Goal: Obtain resource: Obtain resource

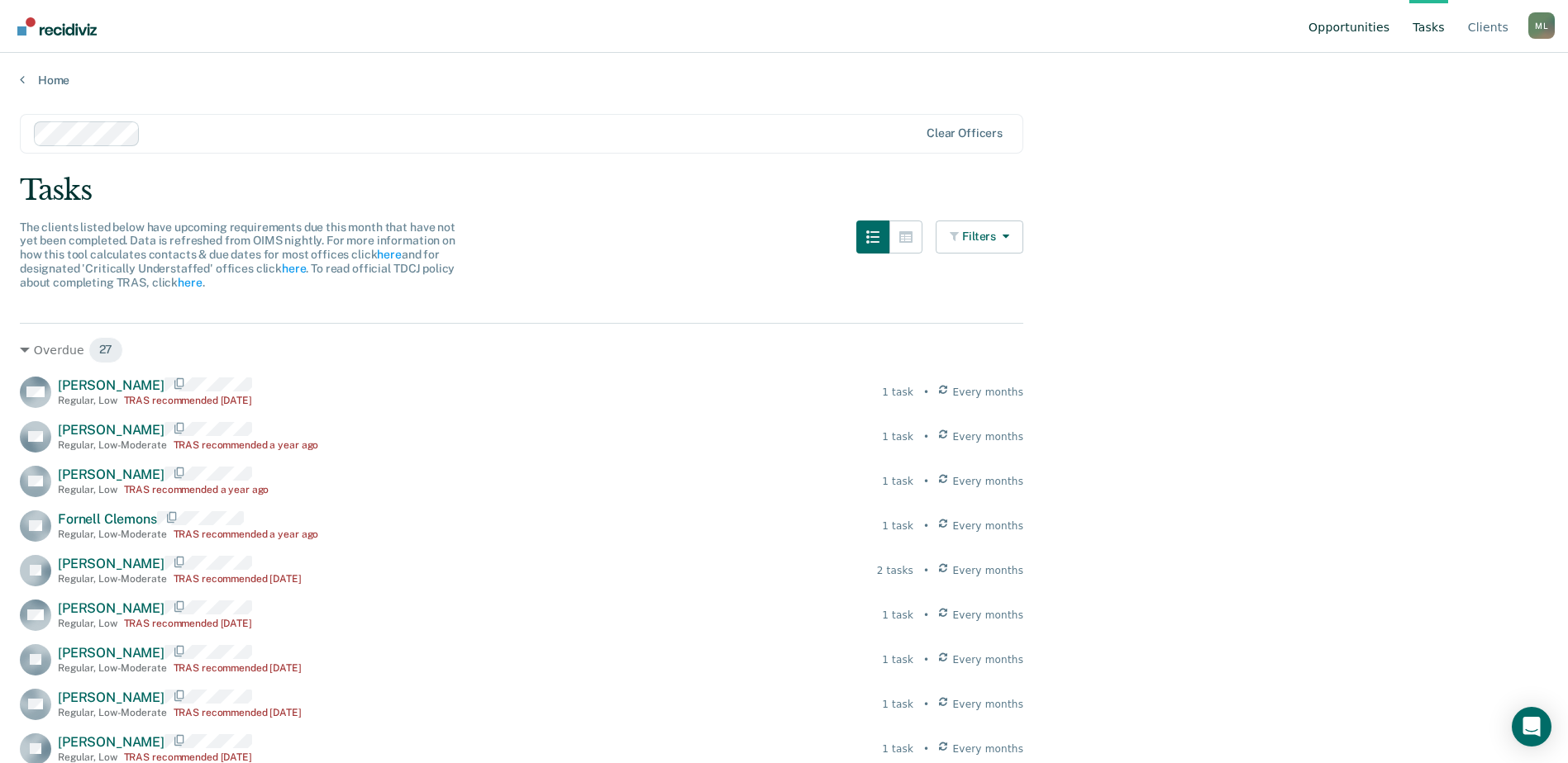
click at [1373, 31] on link "Opportunities" at bounding box center [1348, 26] width 88 height 52
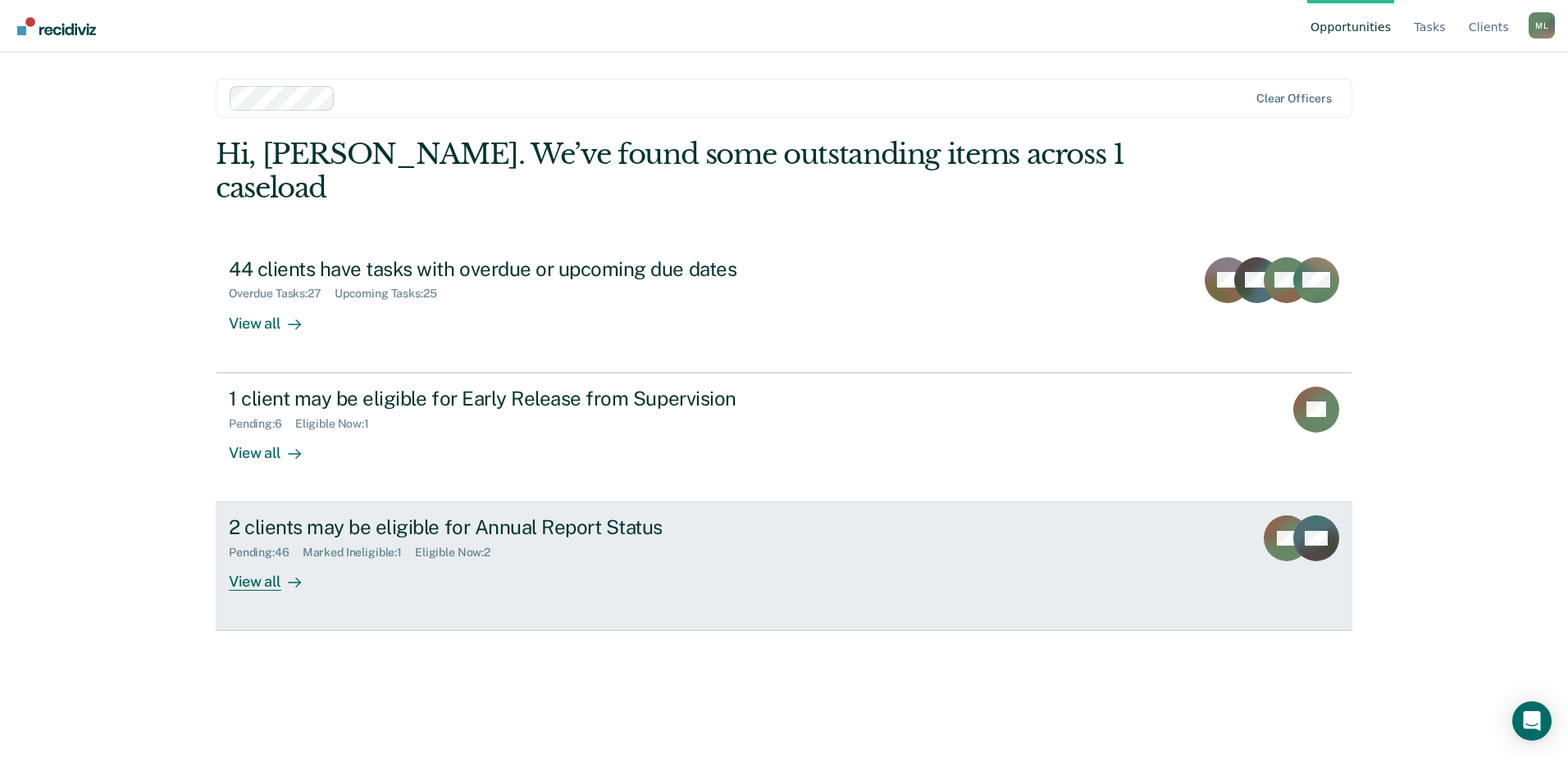
click at [473, 539] on div "2 clients may be eligible for Annual Report Status Pending : 46 Marked Ineligib…" at bounding box center [536, 553] width 616 height 75
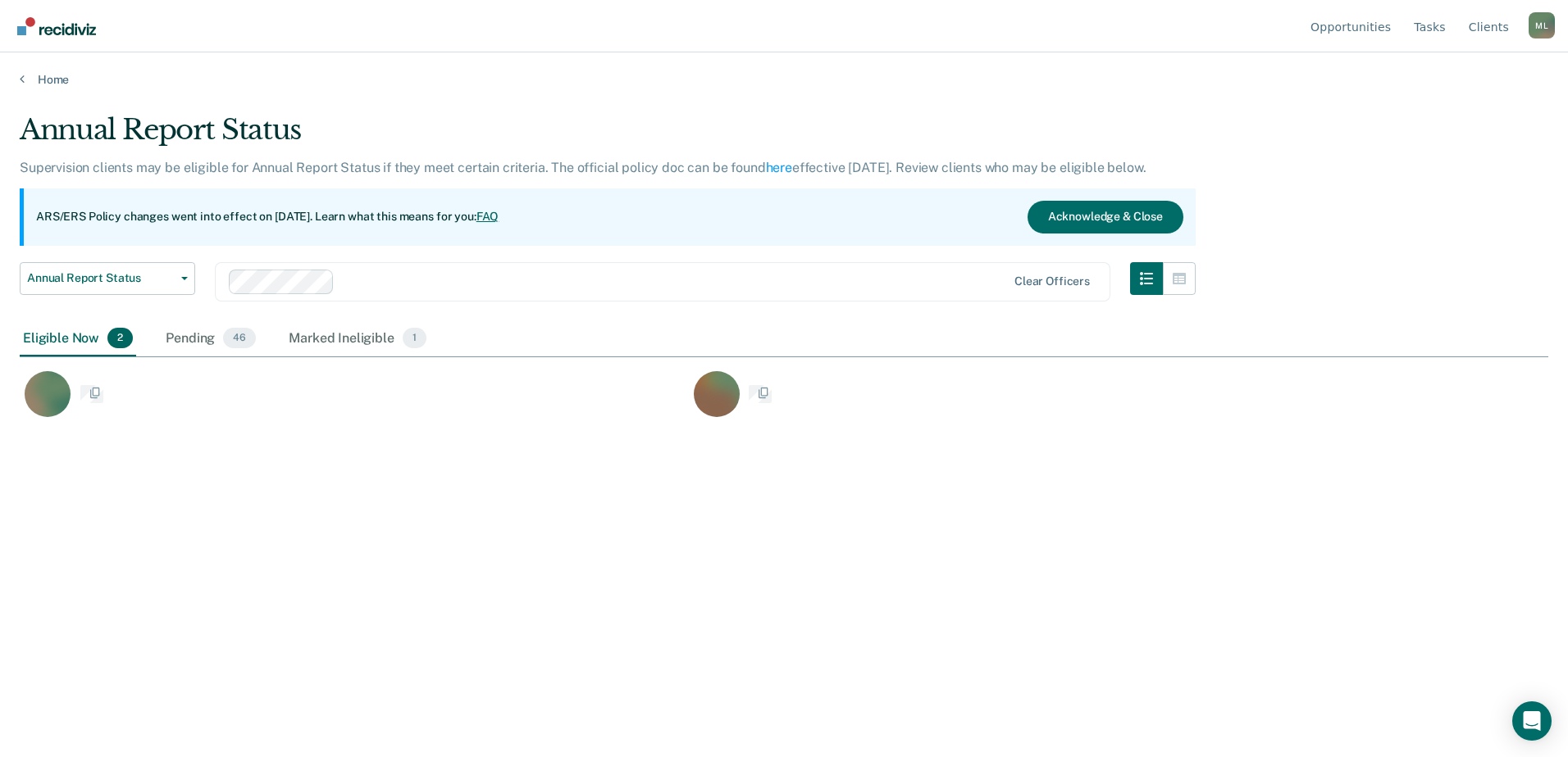
scroll to position [509, 1517]
click at [1475, 22] on link "Client s" at bounding box center [1489, 26] width 47 height 52
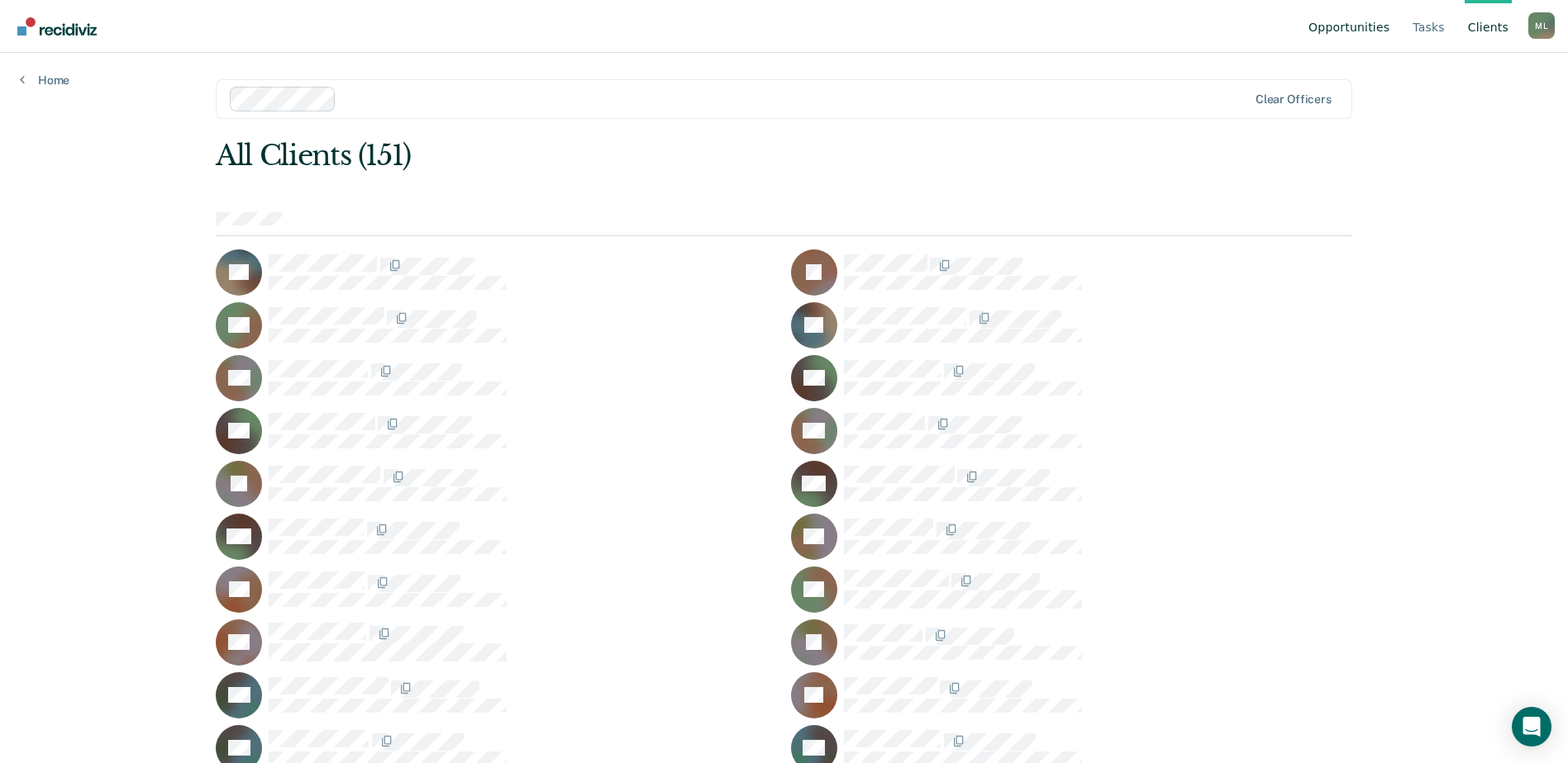
click at [1360, 24] on link "Opportunities" at bounding box center [1348, 26] width 88 height 52
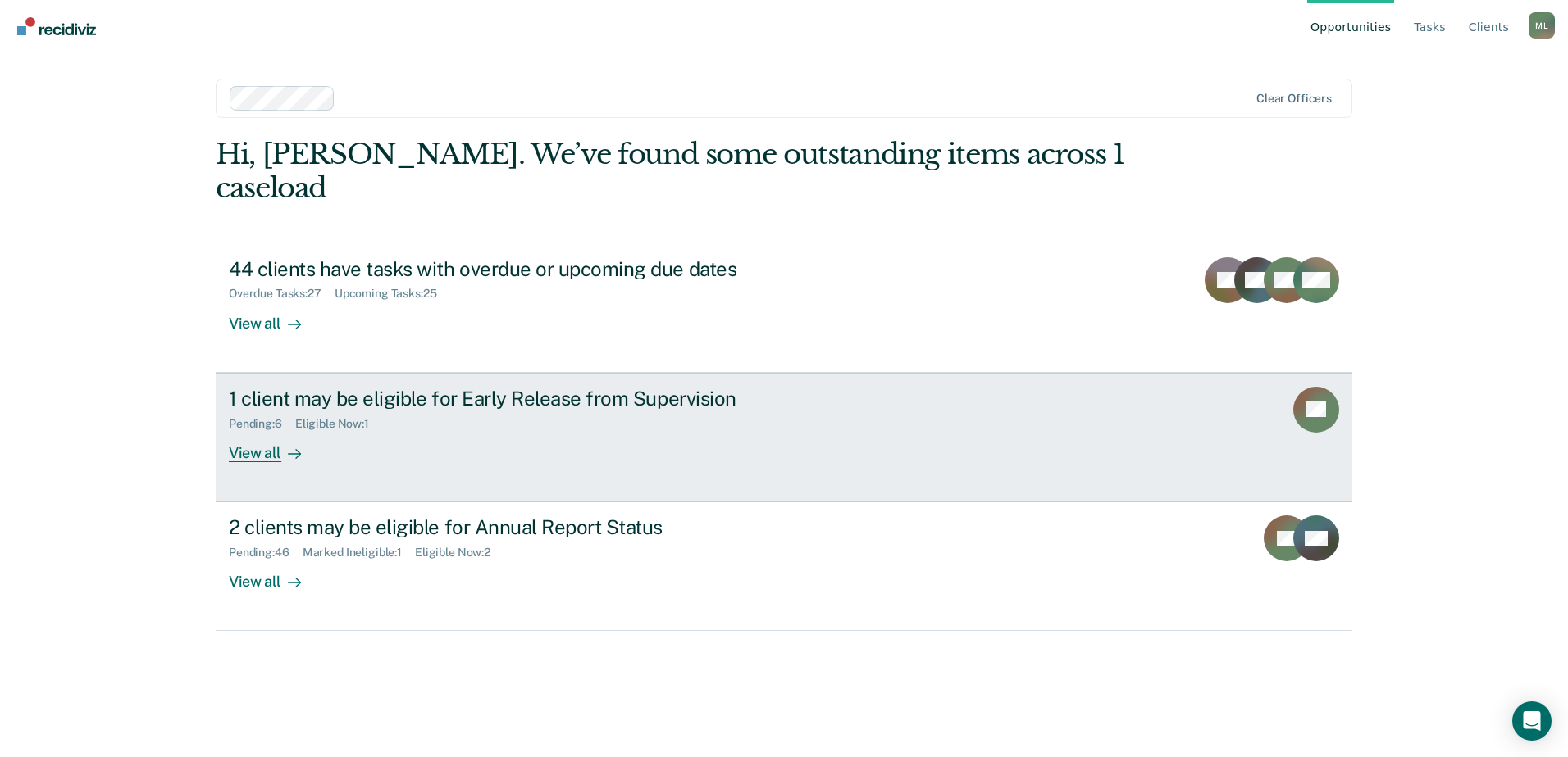
click at [307, 418] on div "Eligible Now : 1" at bounding box center [339, 425] width 87 height 14
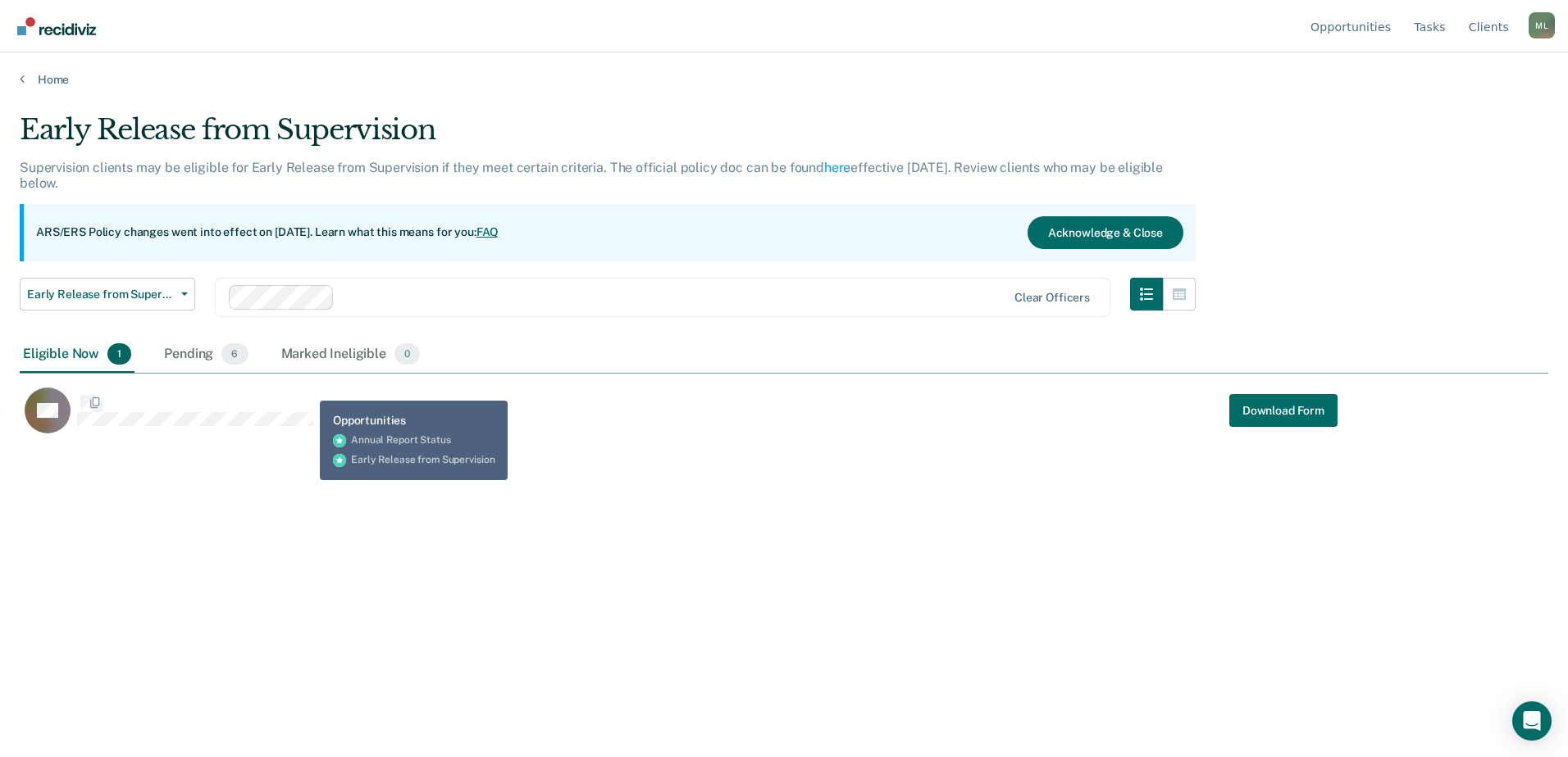
scroll to position [509, 1517]
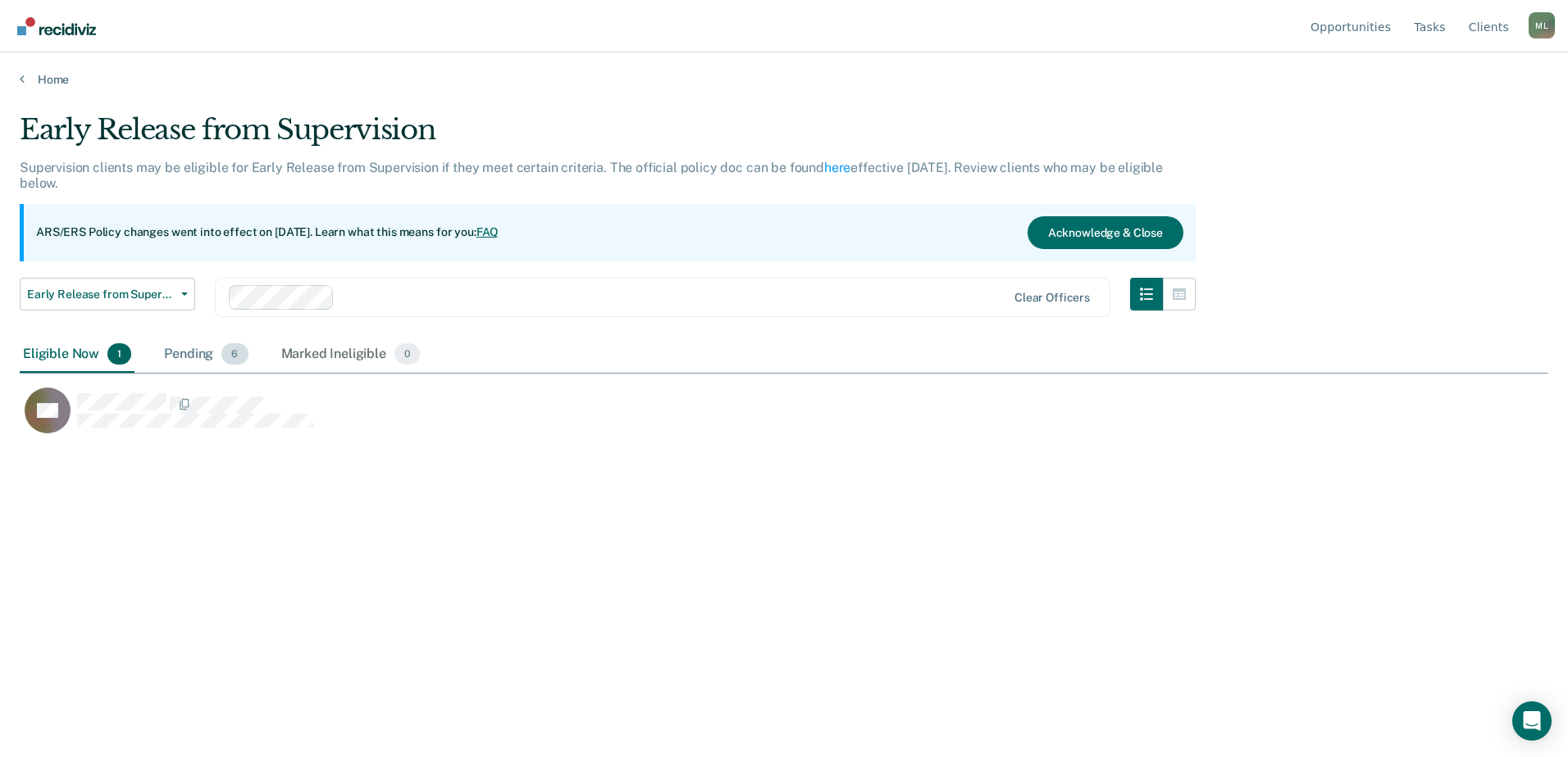
click at [218, 356] on div "Pending 6" at bounding box center [206, 355] width 90 height 36
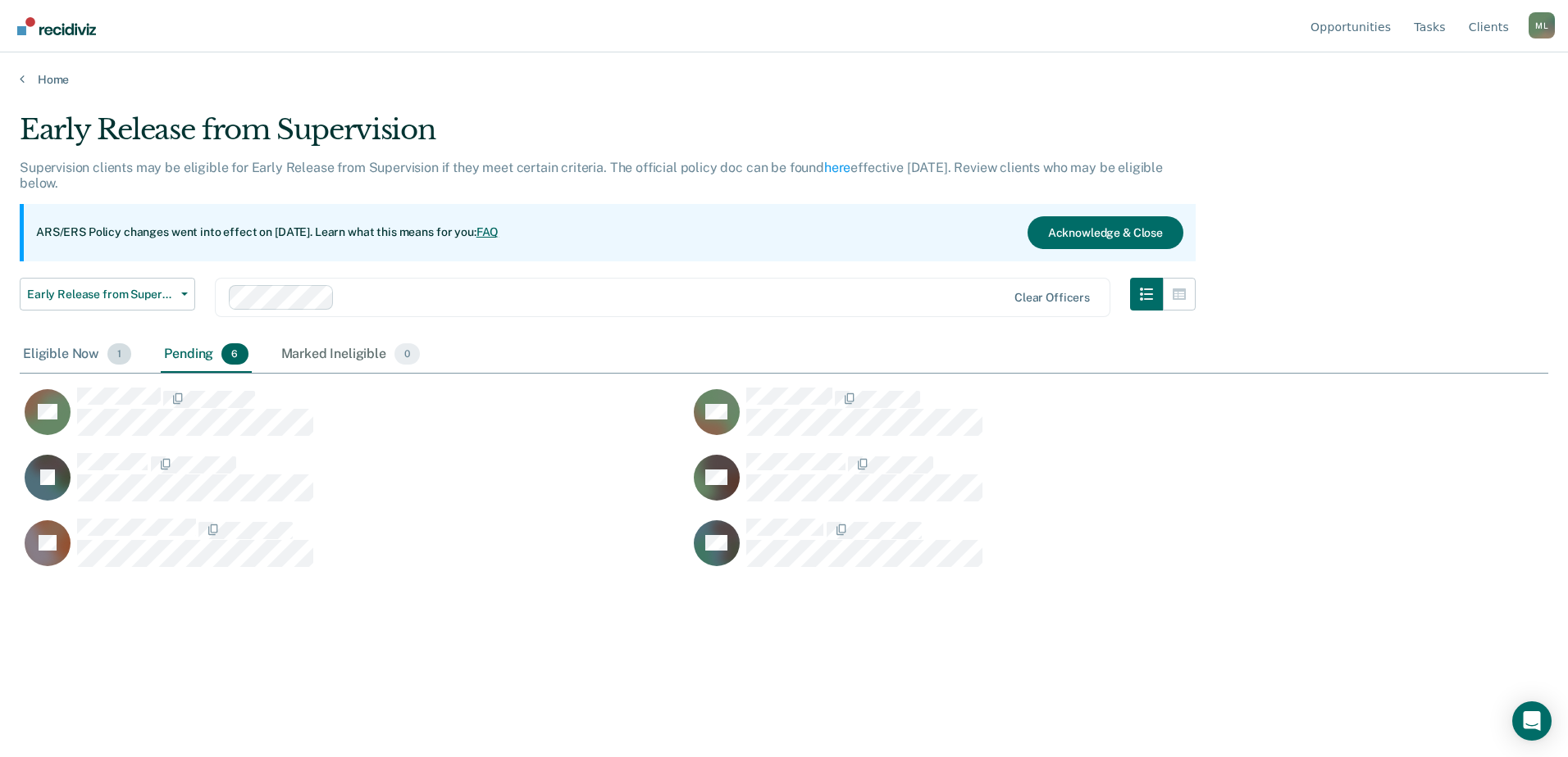
click at [90, 359] on div "Eligible Now 1" at bounding box center [77, 355] width 115 height 36
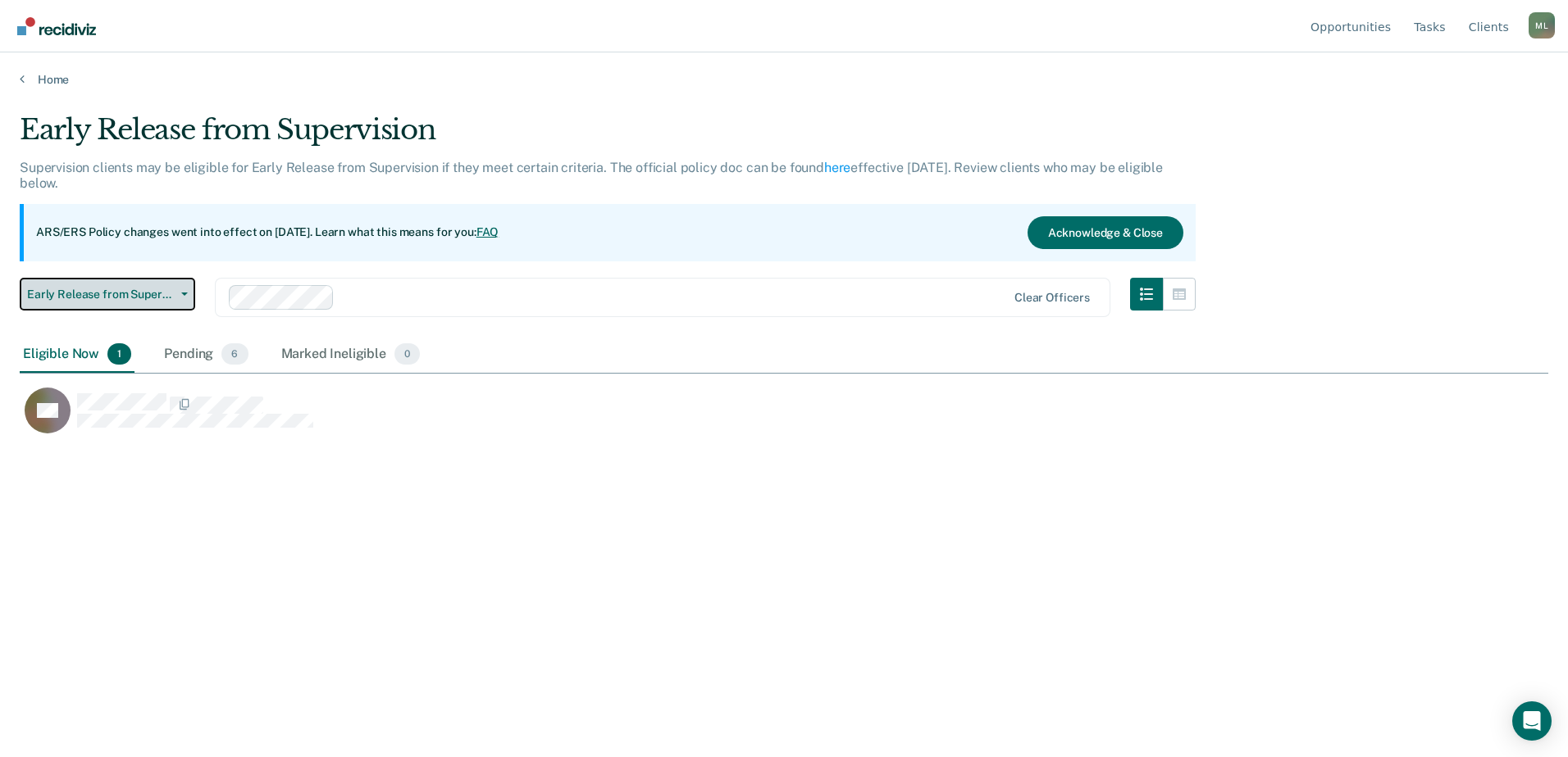
click at [90, 294] on span "Early Release from Supervision" at bounding box center [101, 295] width 147 height 14
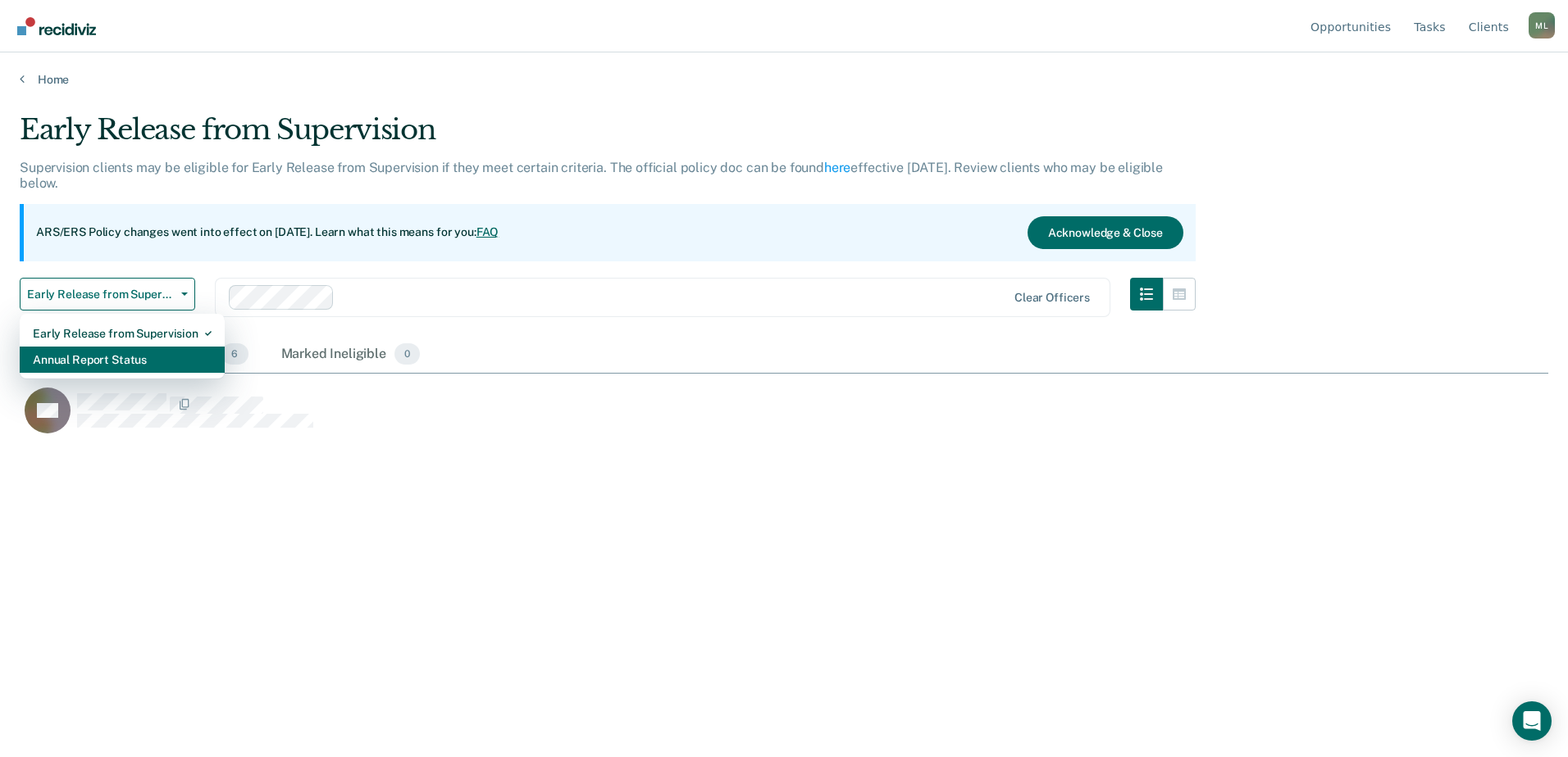
click at [101, 355] on div "Annual Report Status" at bounding box center [122, 359] width 179 height 26
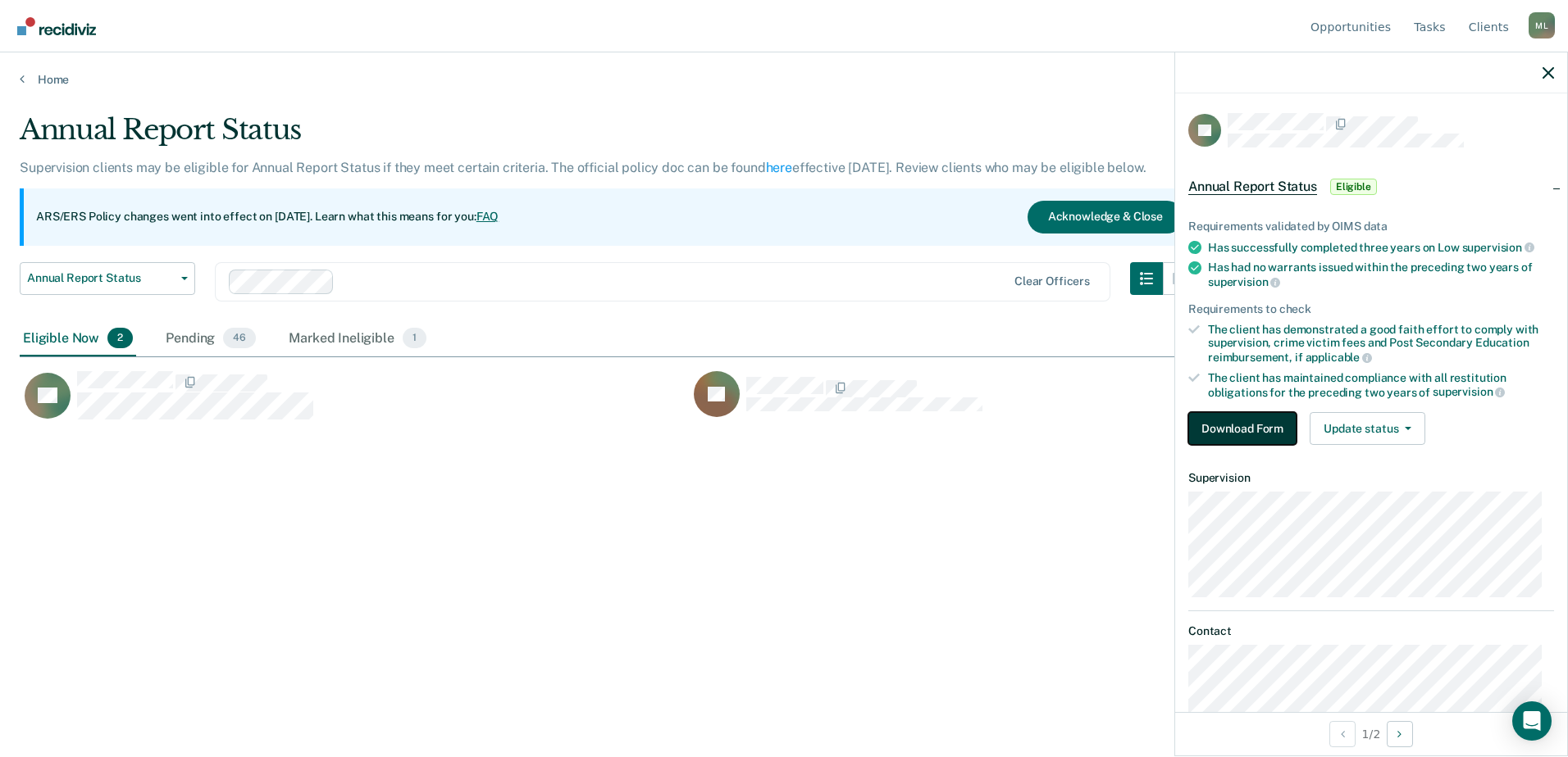
click at [1218, 428] on button "Download Form" at bounding box center [1243, 428] width 108 height 33
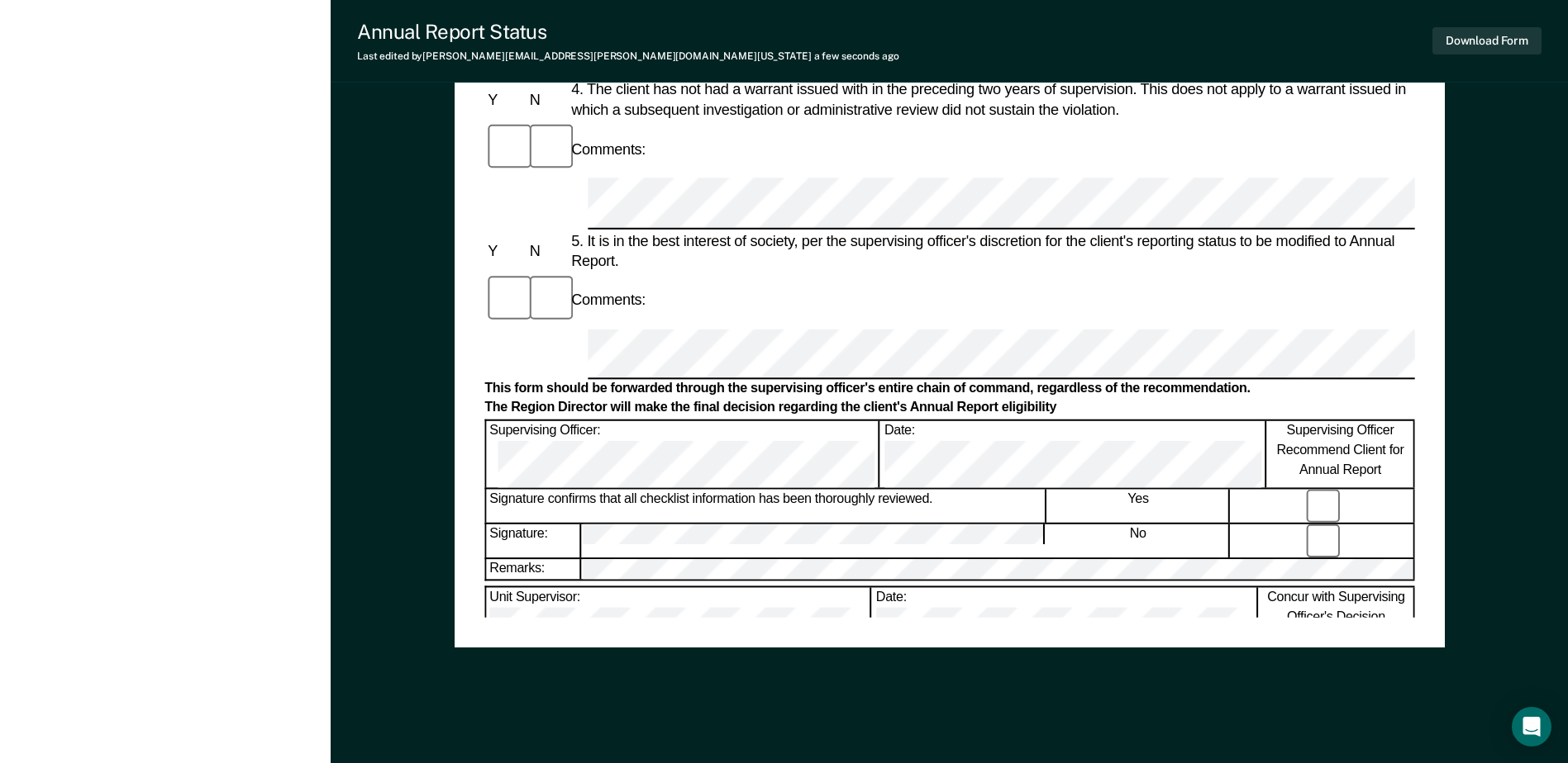
scroll to position [792, 0]
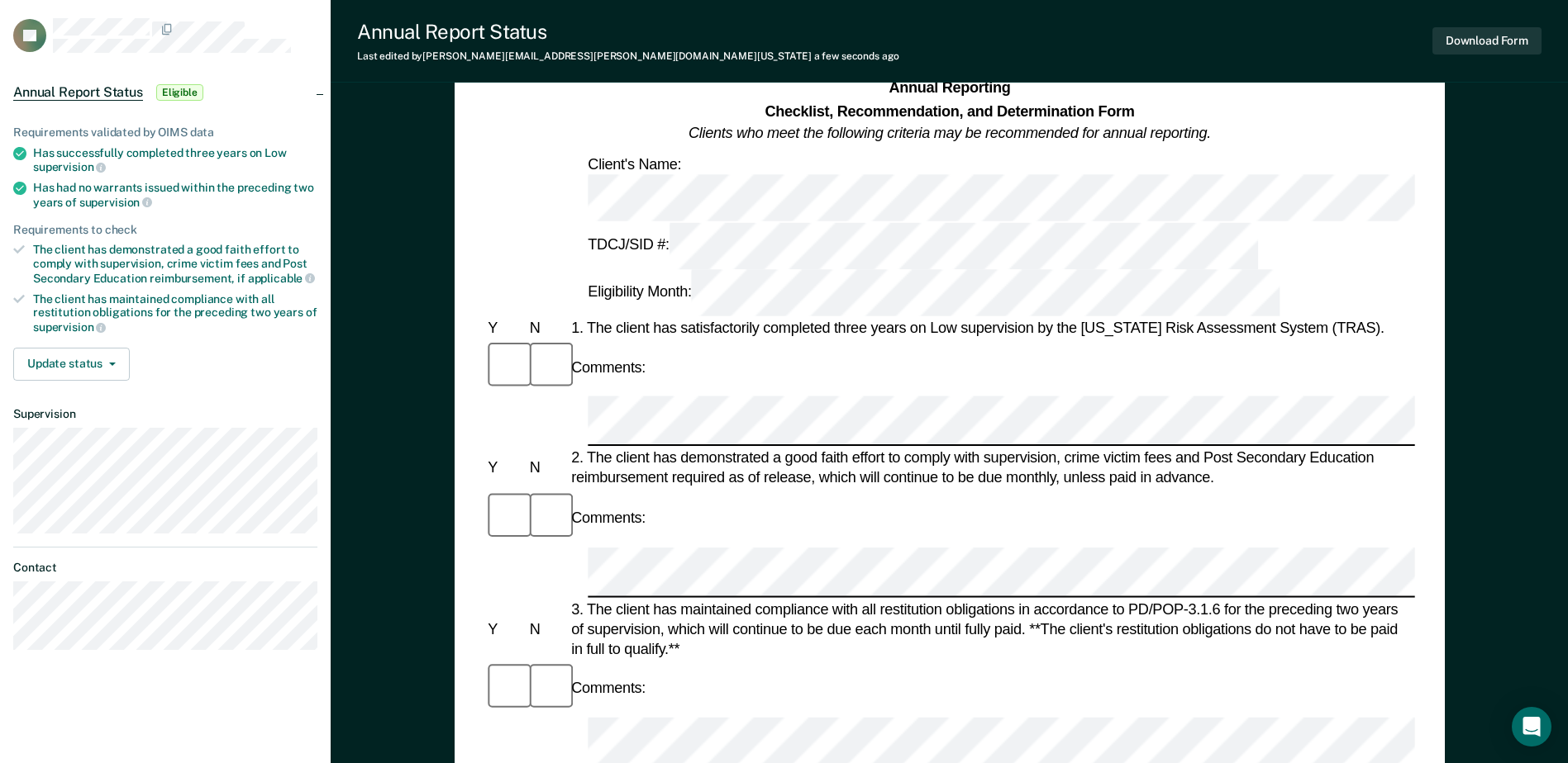
scroll to position [49, 0]
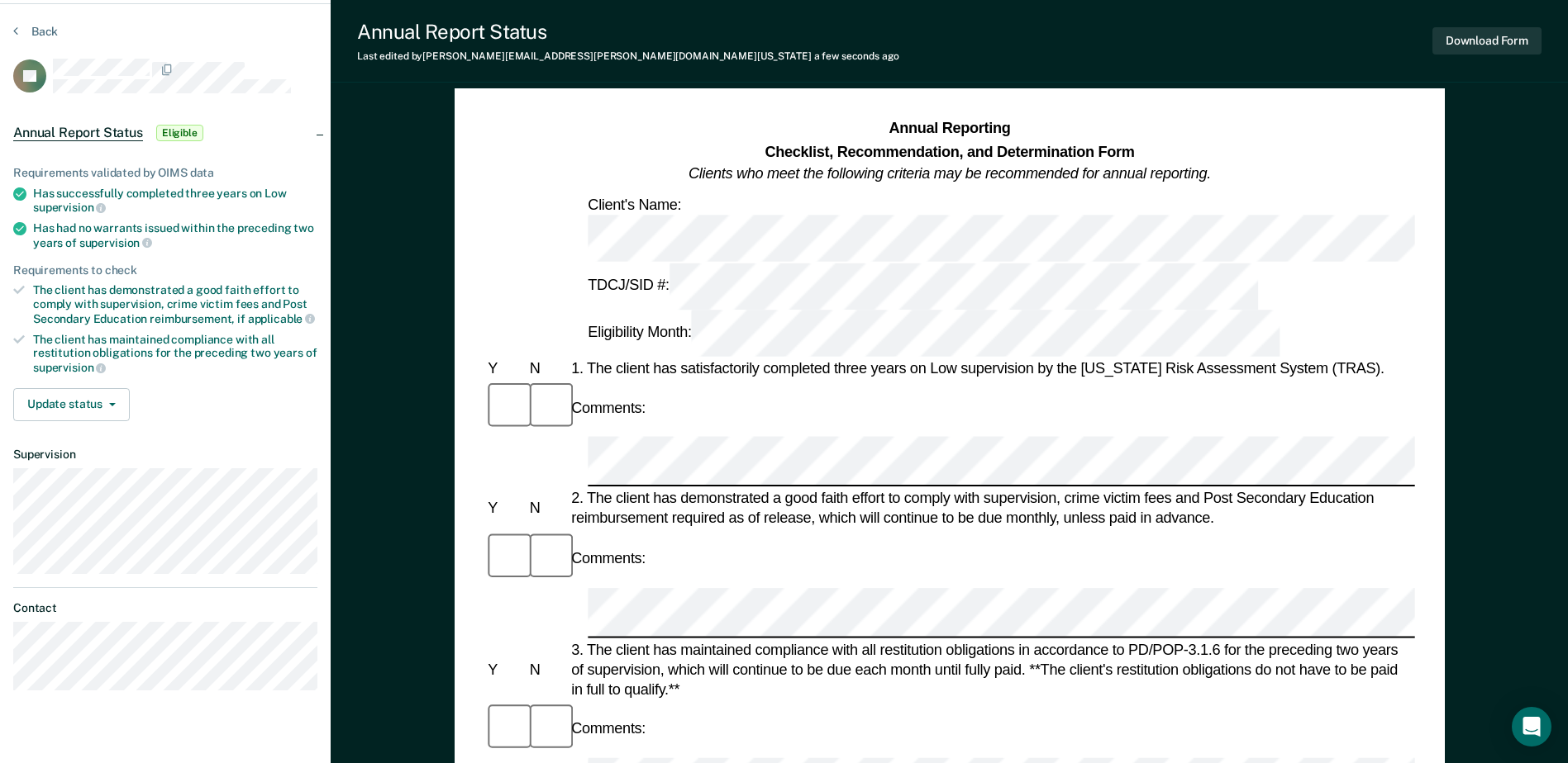
click at [555, 531] on div at bounding box center [547, 558] width 42 height 55
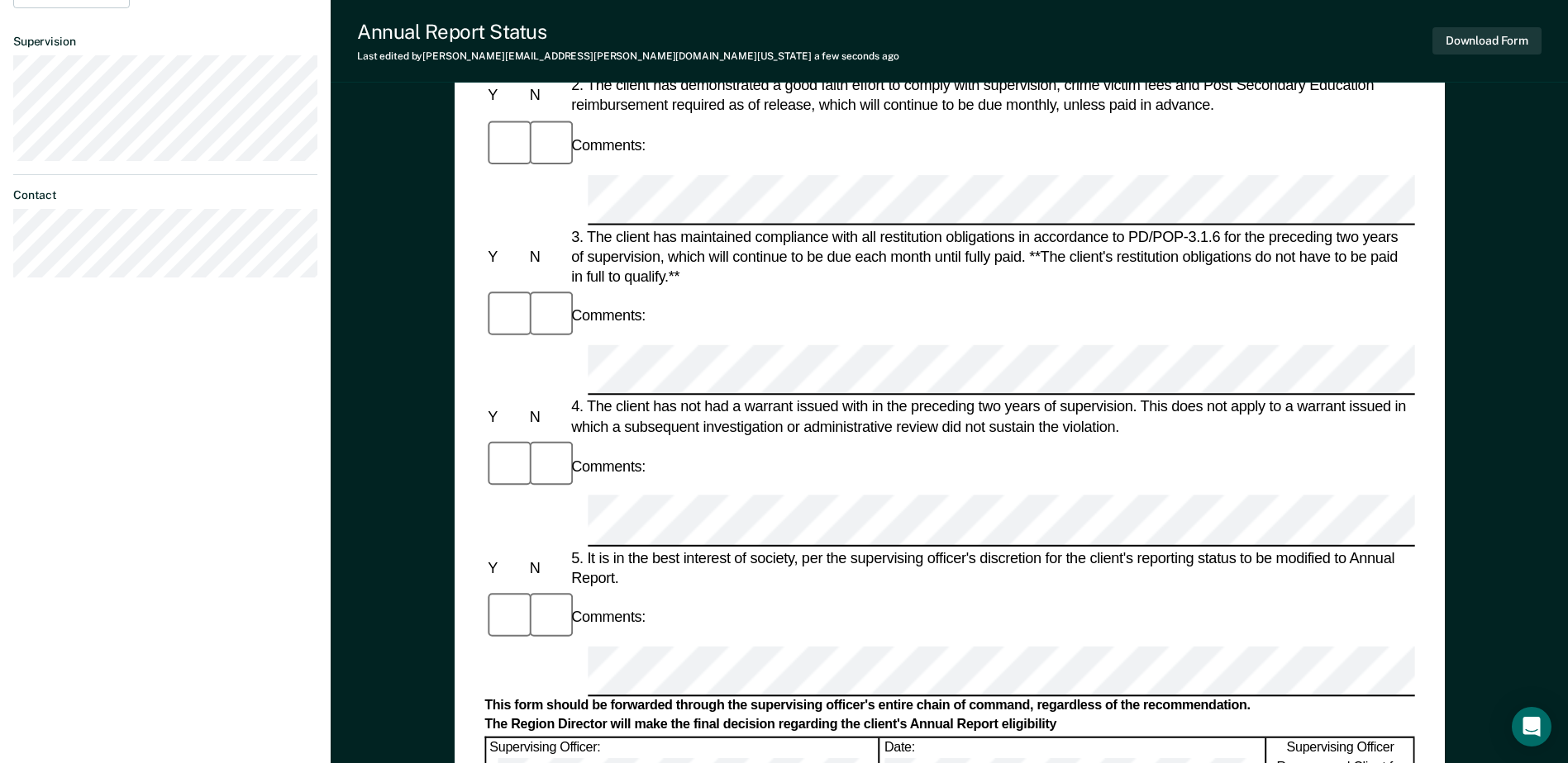
scroll to position [0, 0]
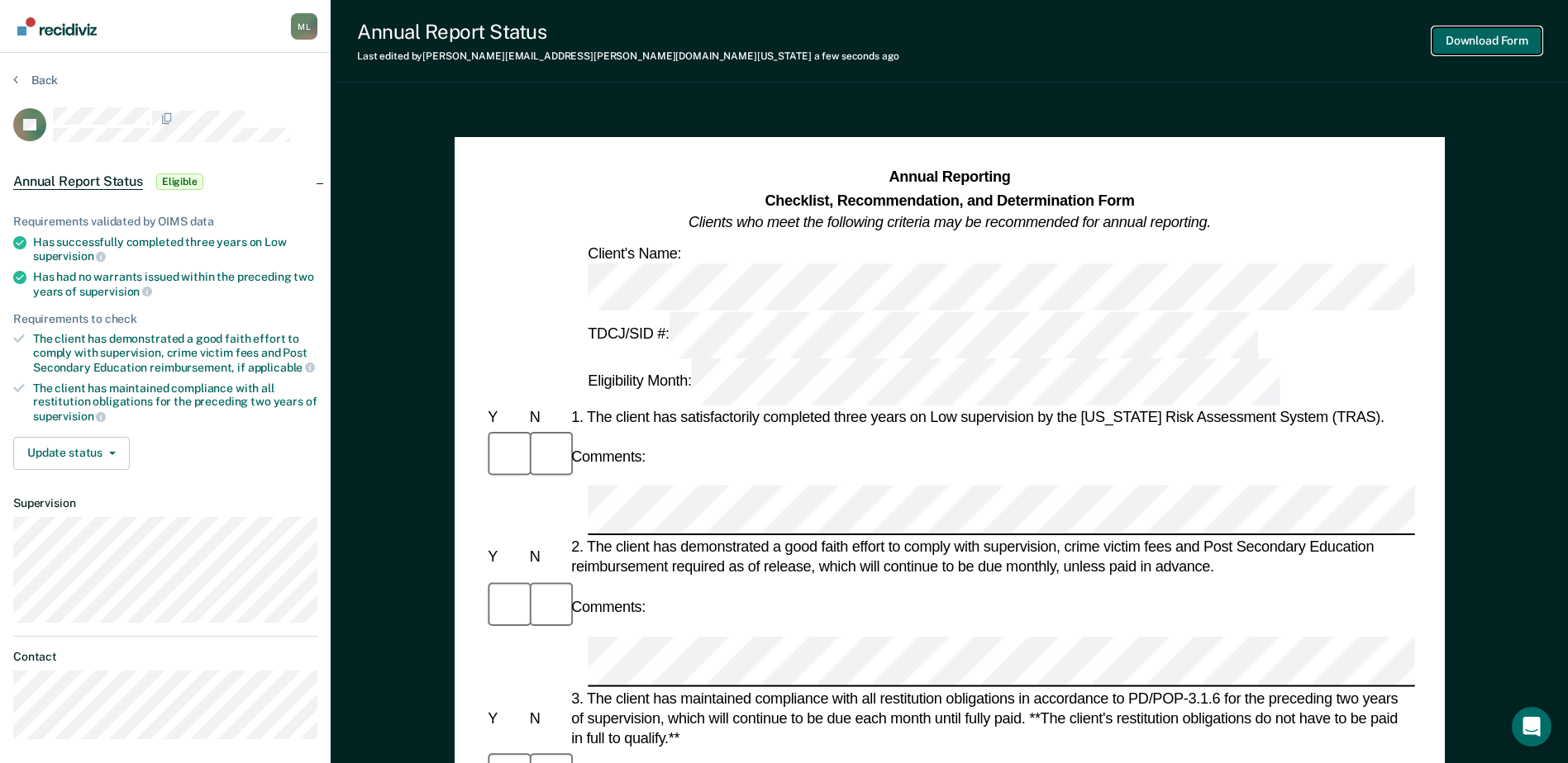
click at [1454, 37] on button "Download Form" at bounding box center [1487, 41] width 109 height 27
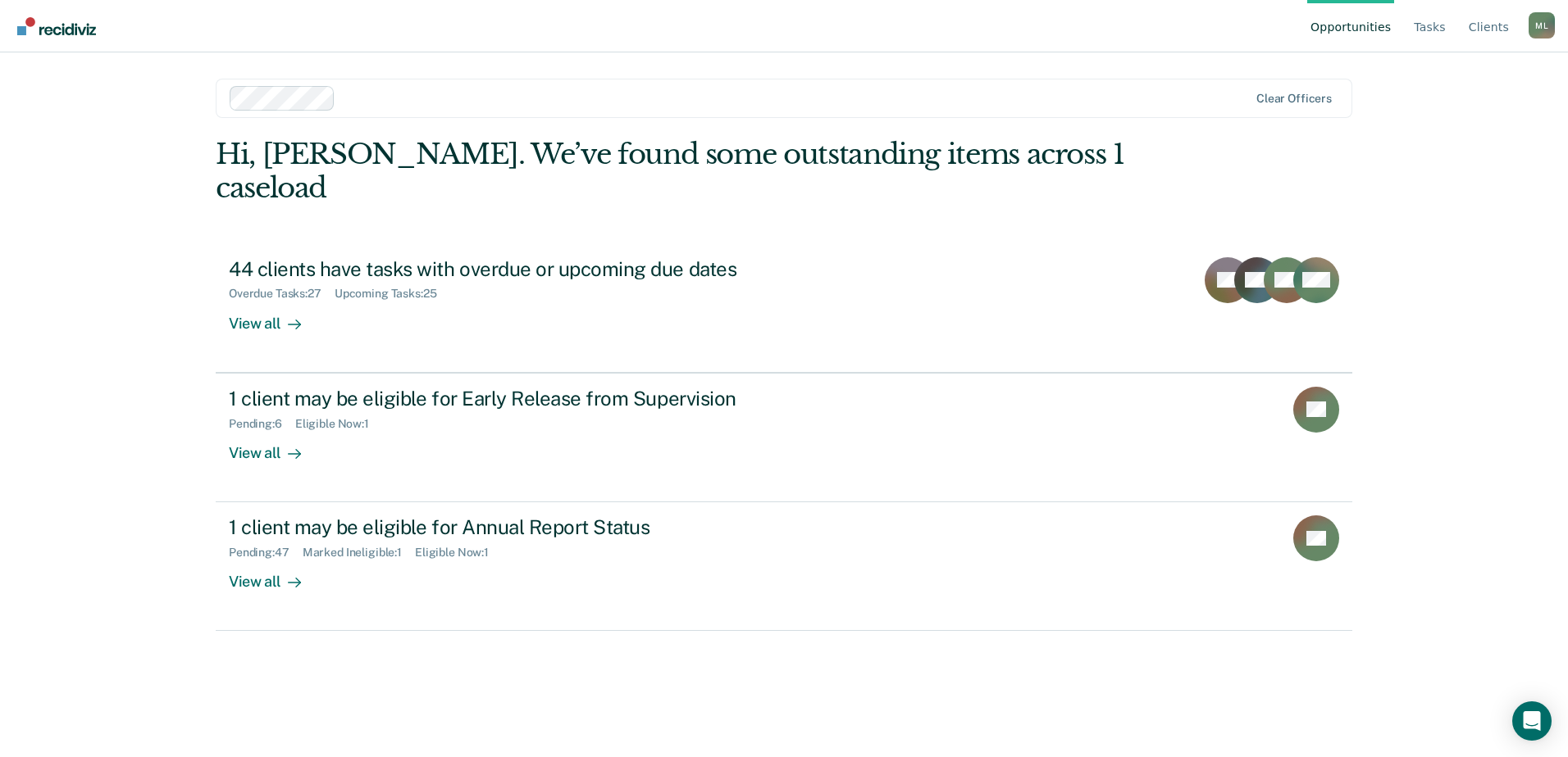
click at [1364, 27] on link "Opportunities" at bounding box center [1351, 26] width 87 height 52
click at [1362, 27] on link "Opportunities" at bounding box center [1351, 26] width 87 height 52
click at [1345, 24] on link "Opportunities" at bounding box center [1351, 26] width 87 height 52
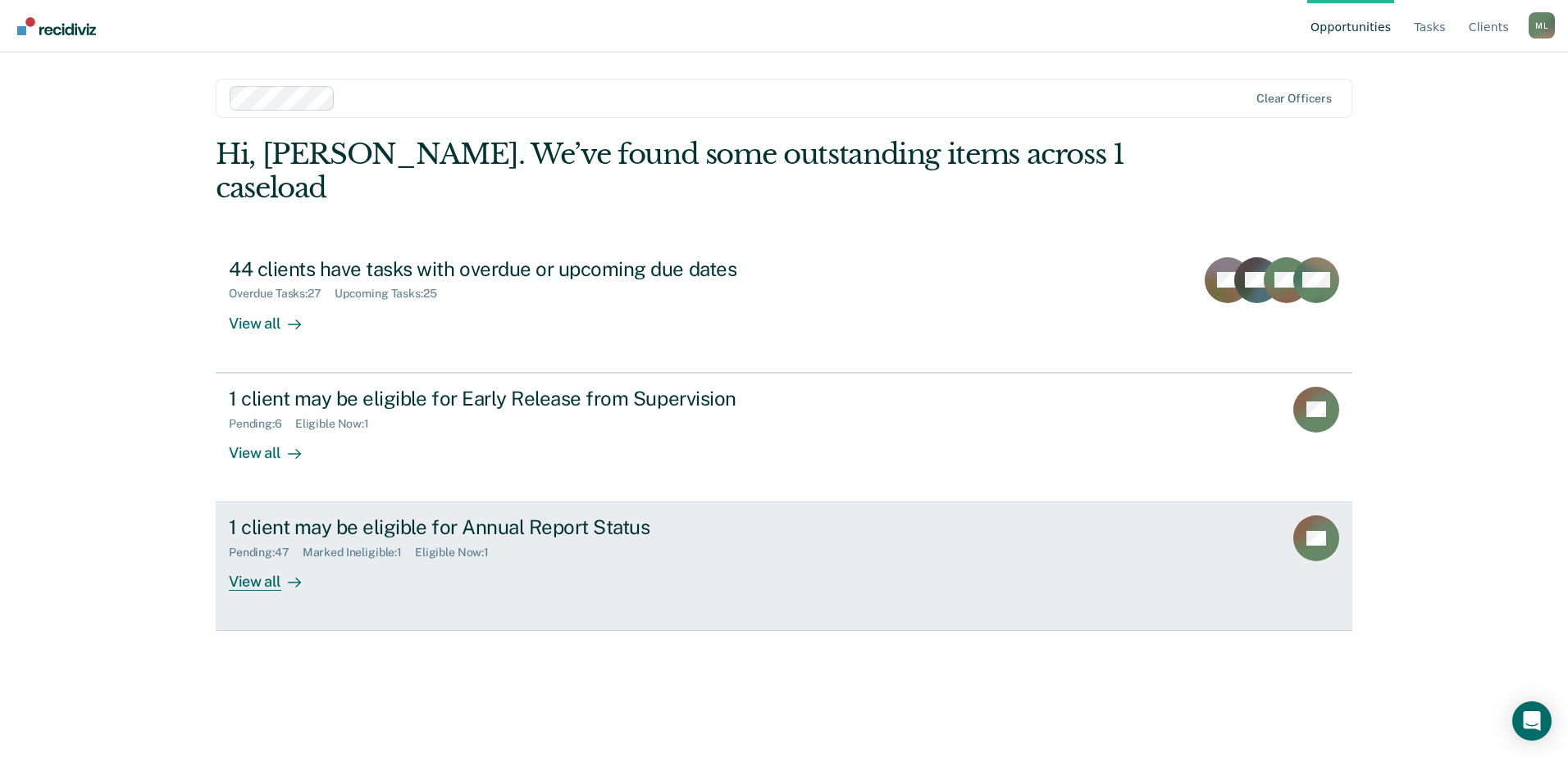
click at [461, 515] on div "1 client may be eligible for Annual Report Status" at bounding box center [517, 527] width 576 height 23
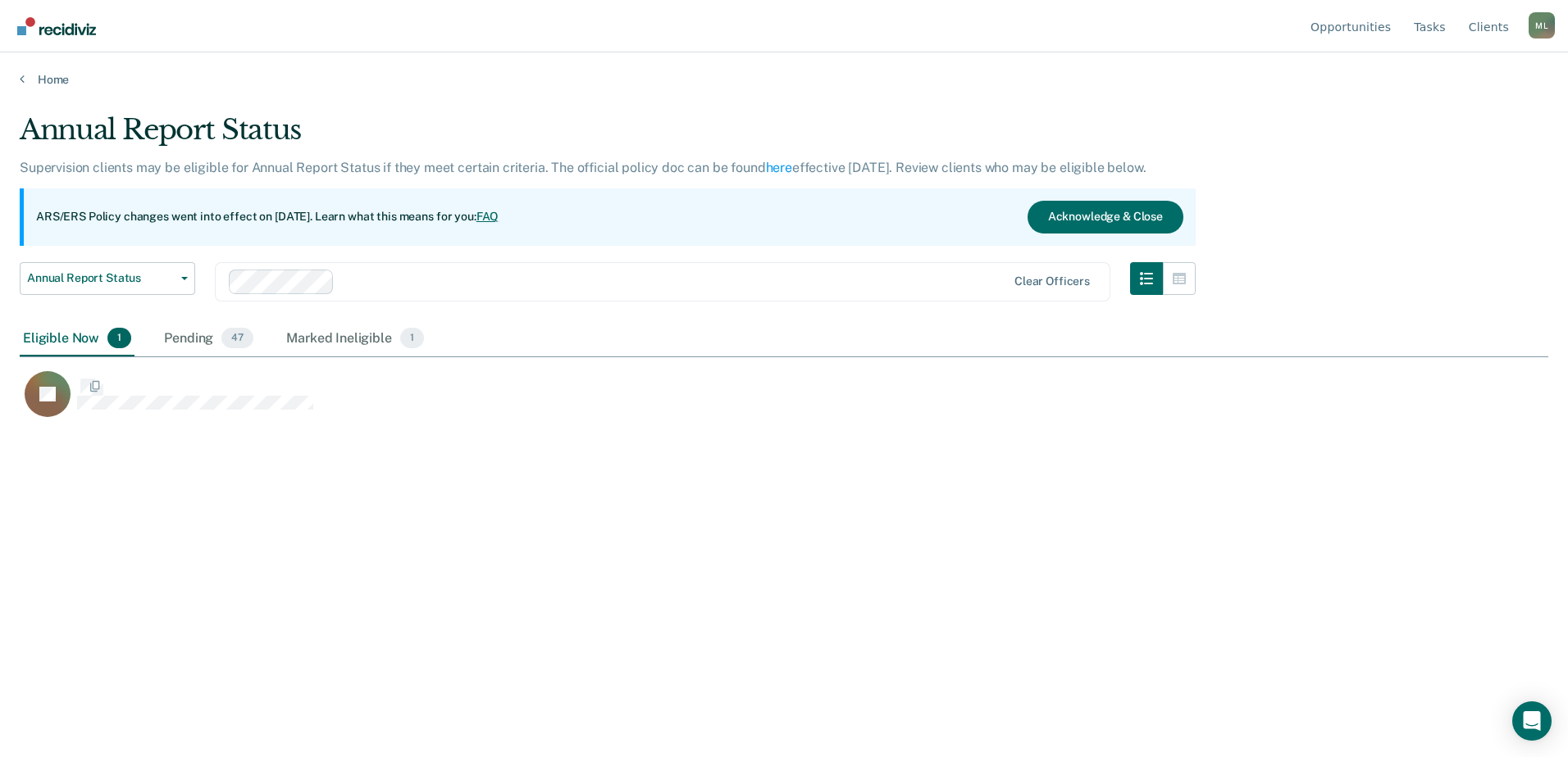
scroll to position [509, 1517]
